Goal: Information Seeking & Learning: Learn about a topic

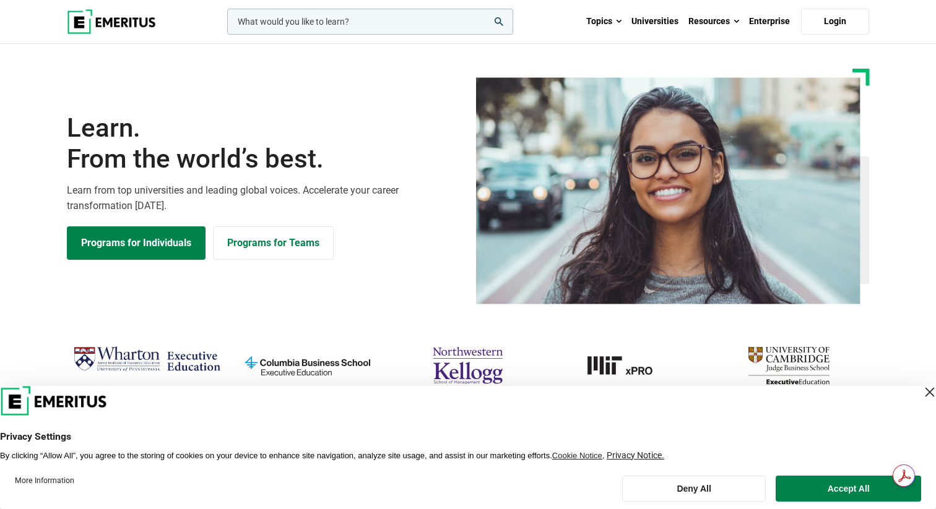
click at [921, 391] on div "Close Layer" at bounding box center [929, 392] width 17 height 17
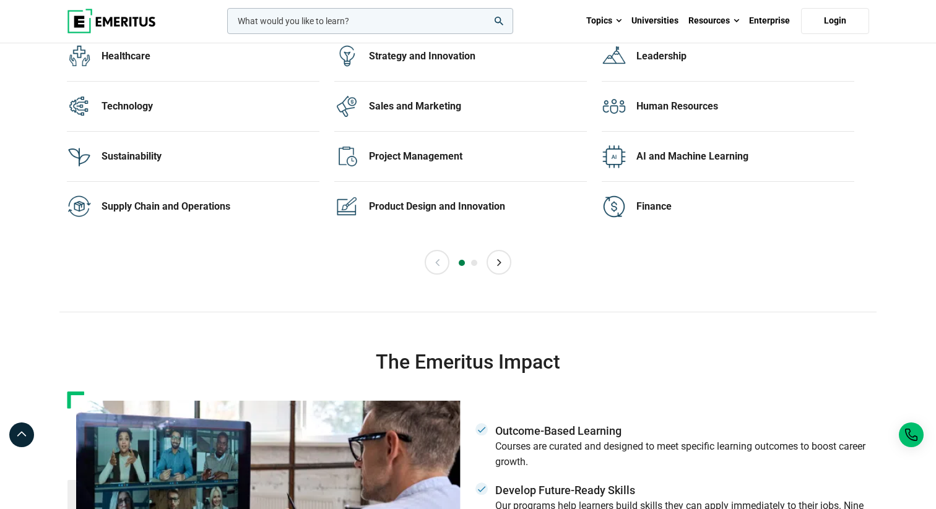
scroll to position [2579, 0]
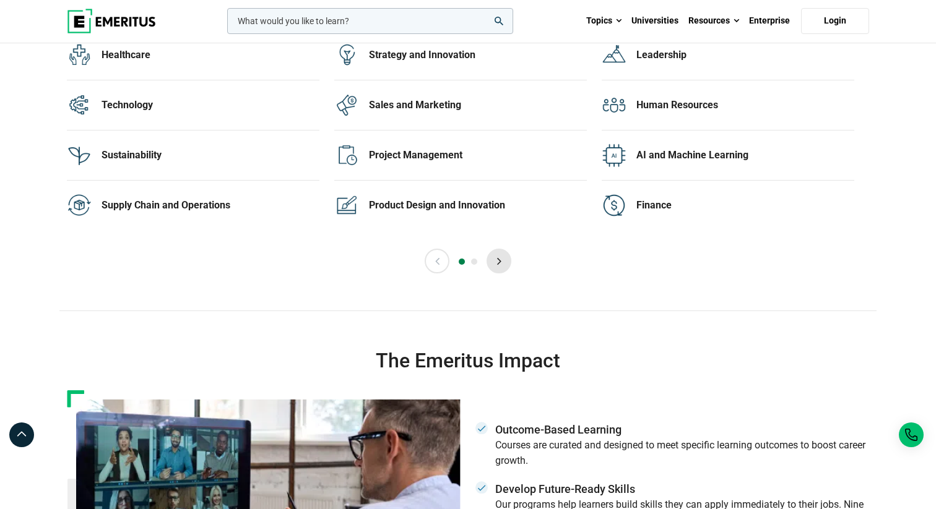
click at [493, 259] on button "Next" at bounding box center [499, 261] width 25 height 25
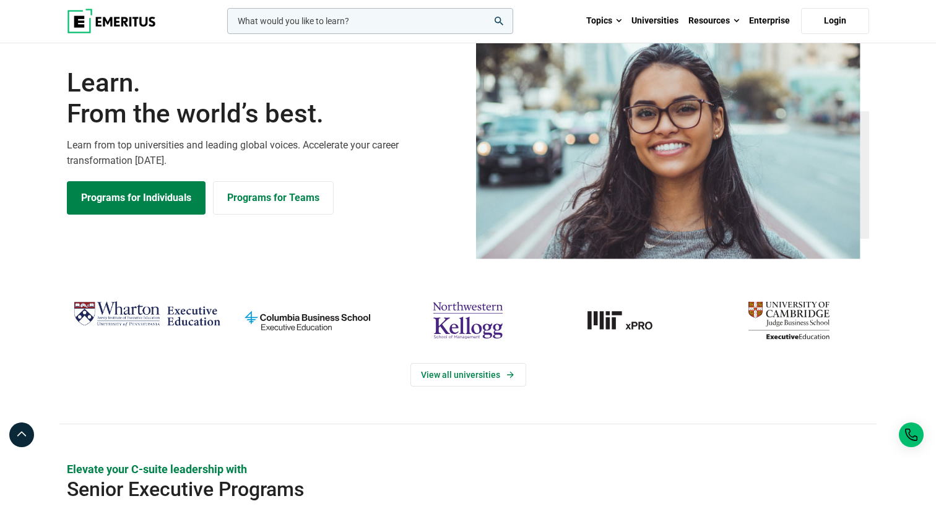
scroll to position [0, 0]
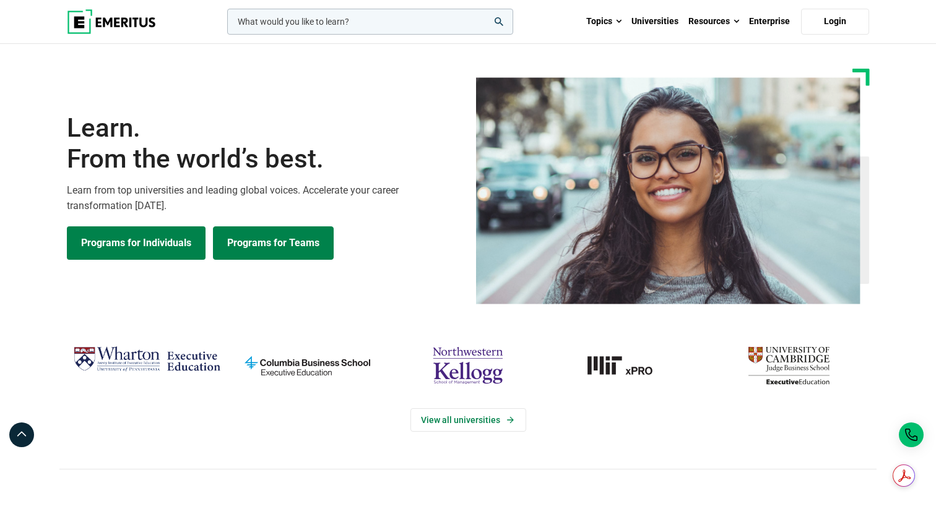
click at [267, 245] on link "Programs for Teams" at bounding box center [273, 243] width 121 height 33
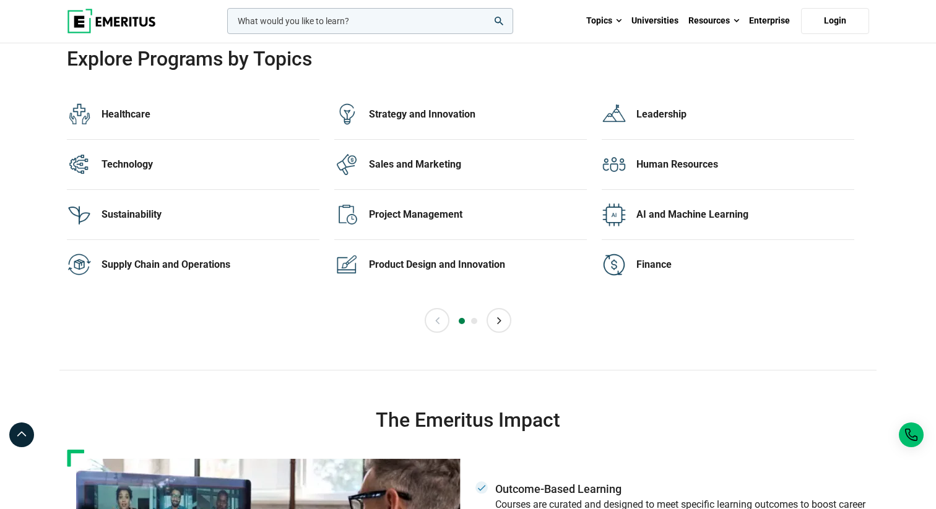
scroll to position [2522, 0]
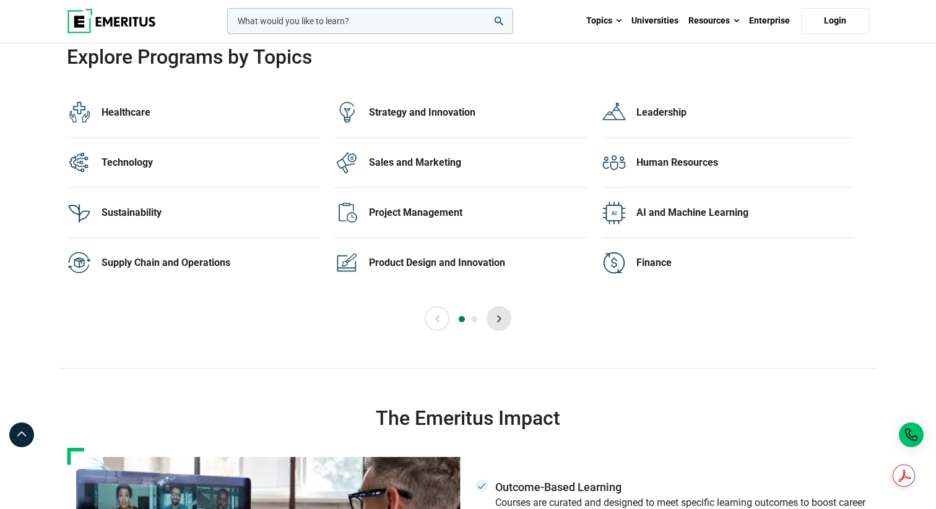
click at [502, 313] on button "Next" at bounding box center [499, 318] width 25 height 25
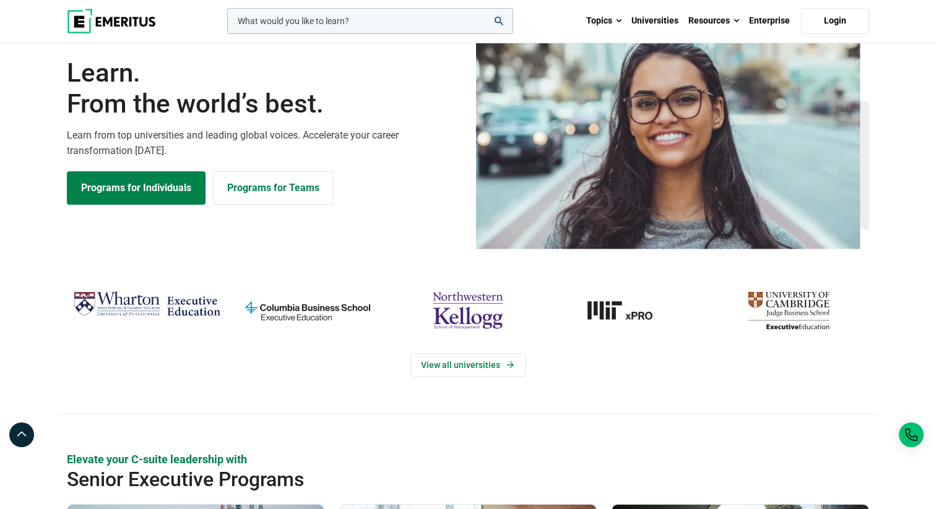
scroll to position [0, 0]
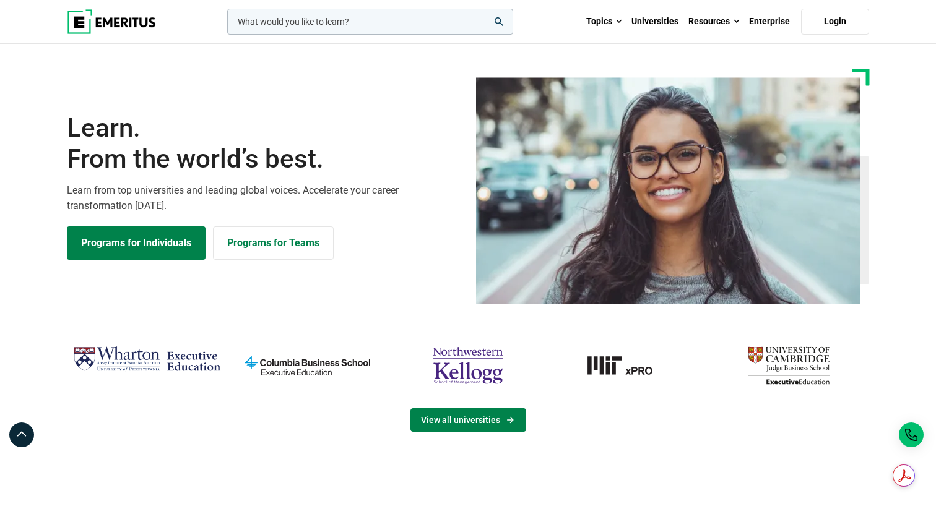
click at [472, 420] on link "View all universities" at bounding box center [468, 421] width 116 height 24
